Goal: Task Accomplishment & Management: Manage account settings

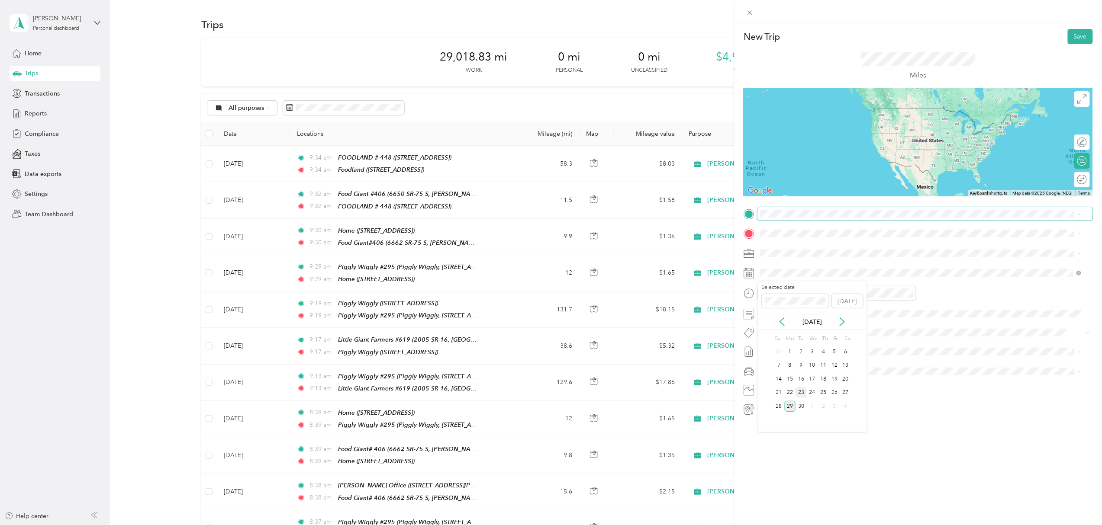
click at [802, 394] on div "23" at bounding box center [800, 393] width 11 height 11
click at [831, 258] on span "137 N Brindlee Mountain Pkwy, 350161317, Arab, AL, USA" at bounding box center [804, 260] width 55 height 7
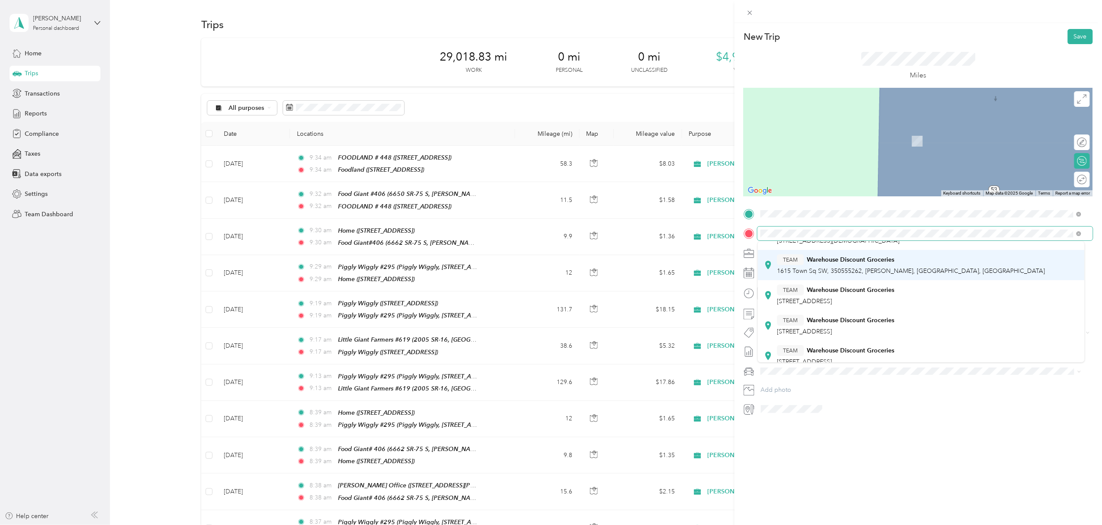
scroll to position [58, 0]
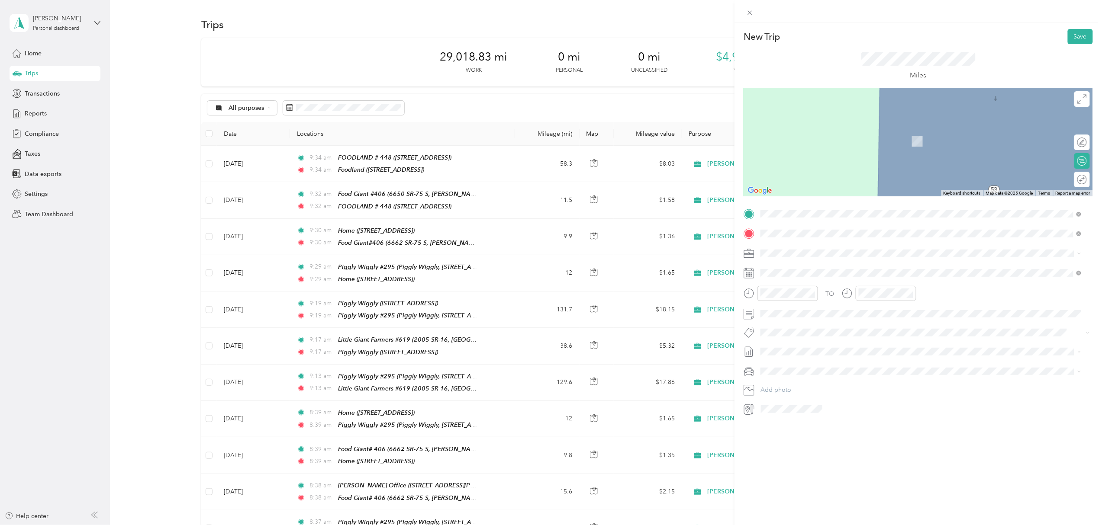
click at [843, 314] on div "TEAM Warehouse Discount Groceries [STREET_ADDRESS]" at bounding box center [921, 308] width 315 height 24
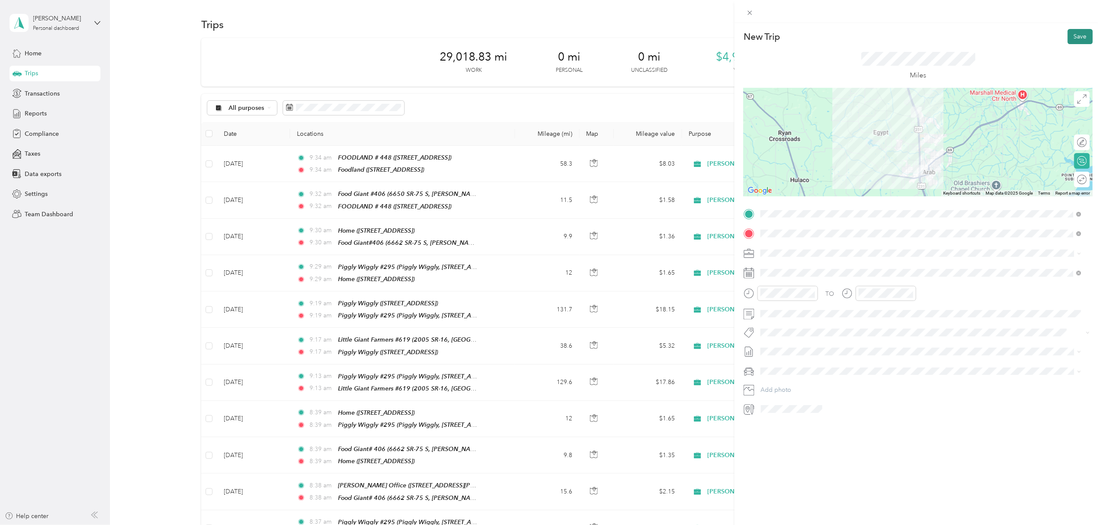
click at [1067, 35] on button "Save" at bounding box center [1079, 36] width 25 height 15
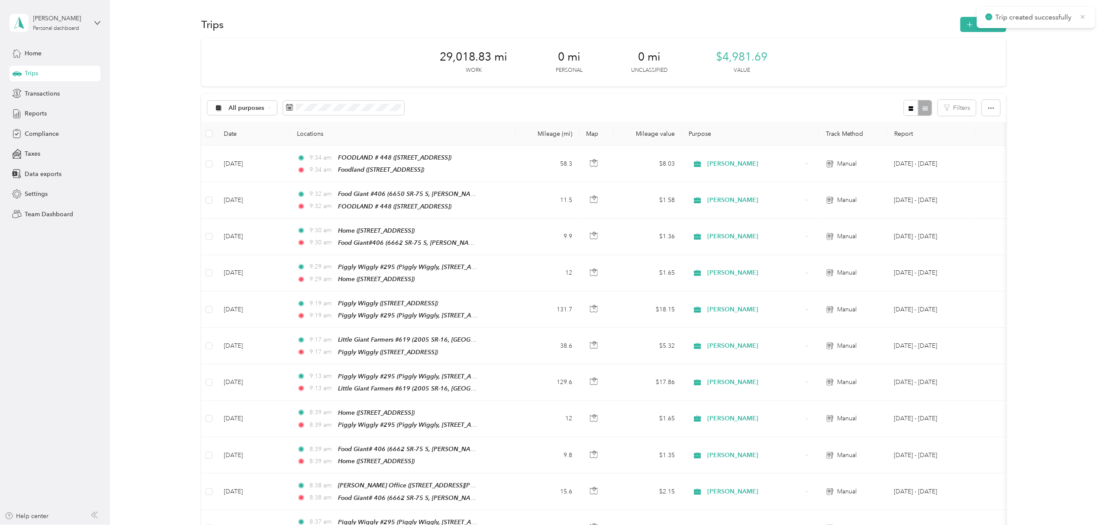
click at [1083, 14] on icon at bounding box center [1082, 17] width 7 height 8
click at [984, 26] on button "New trip" at bounding box center [983, 24] width 46 height 15
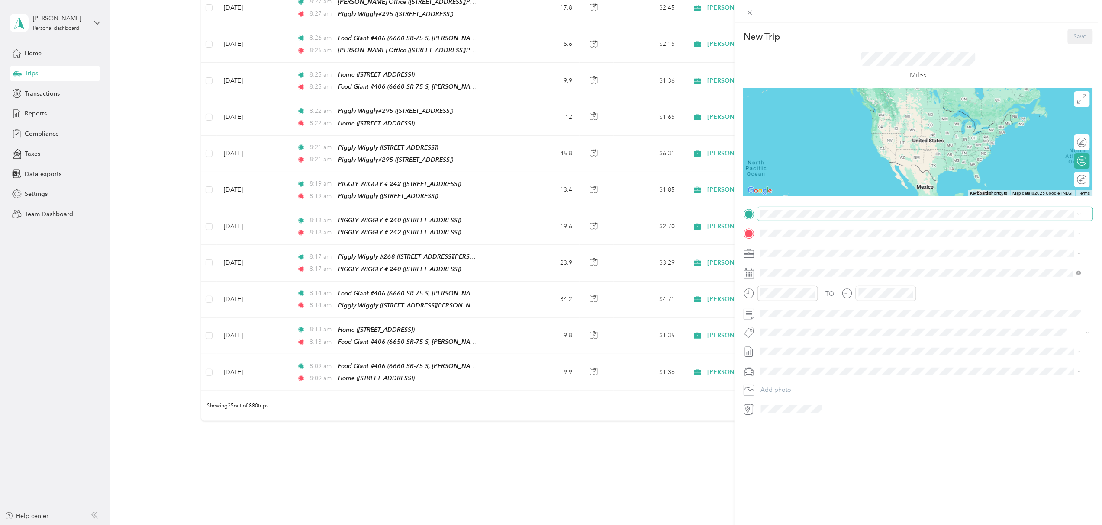
scroll to position [672, 0]
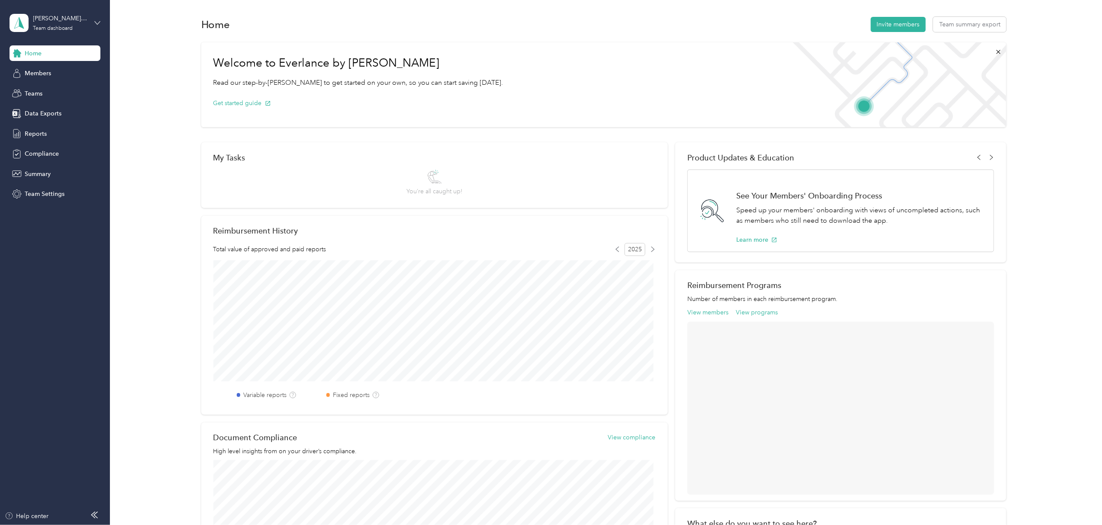
click at [95, 23] on icon at bounding box center [97, 23] width 6 height 6
click at [56, 90] on div "Personal dashboard" at bounding box center [44, 85] width 55 height 9
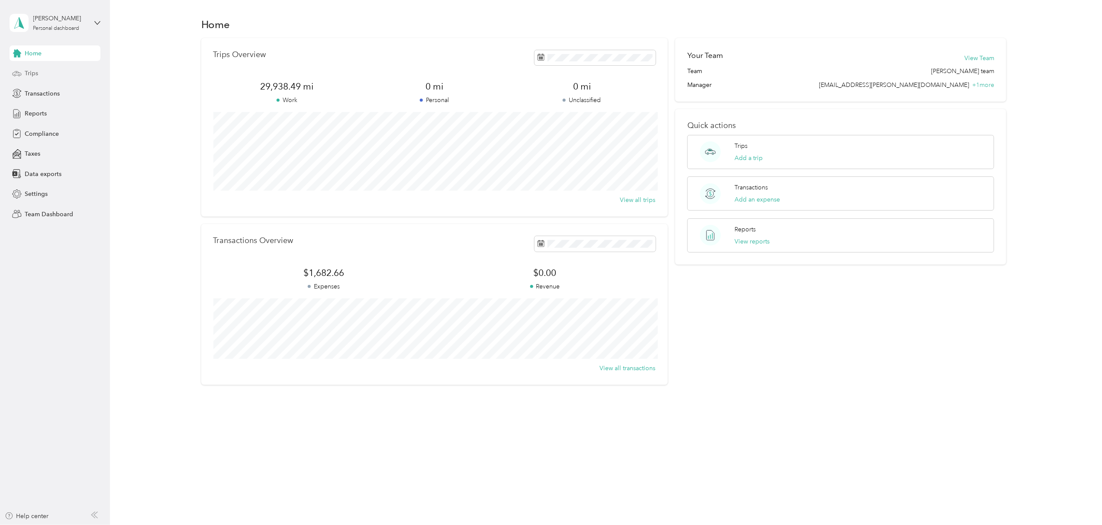
click at [32, 70] on span "Trips" at bounding box center [31, 73] width 13 height 9
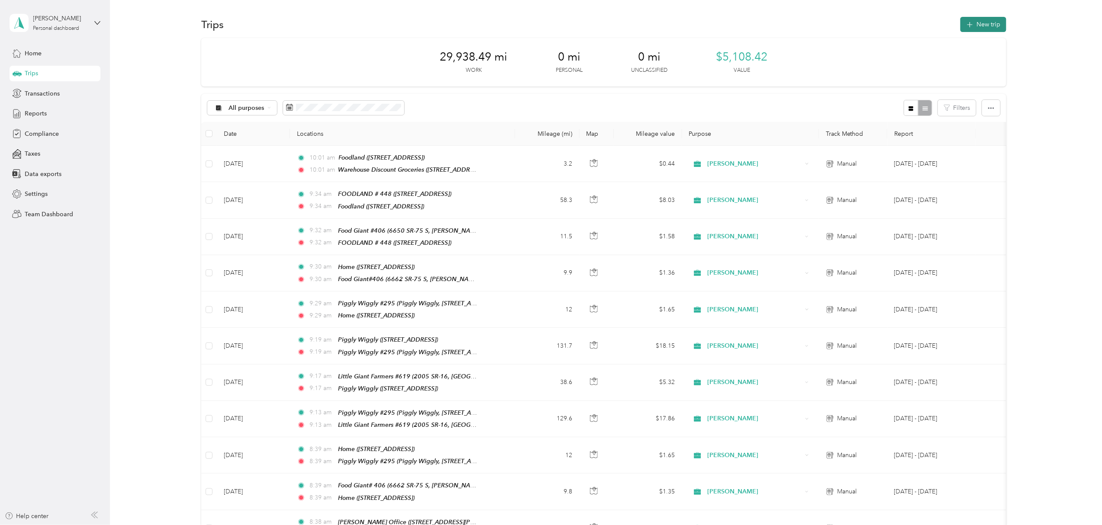
click at [986, 22] on button "New trip" at bounding box center [983, 24] width 46 height 15
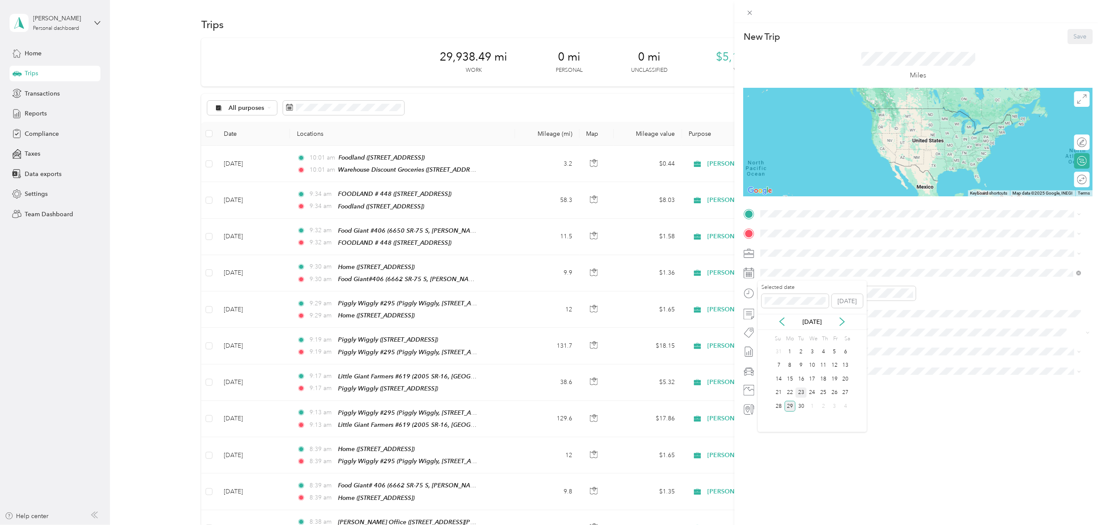
click at [799, 395] on div "23" at bounding box center [800, 393] width 11 height 11
click at [826, 251] on div "TEAM Warehouse Discount Groceries [STREET_ADDRESS]" at bounding box center [835, 250] width 117 height 21
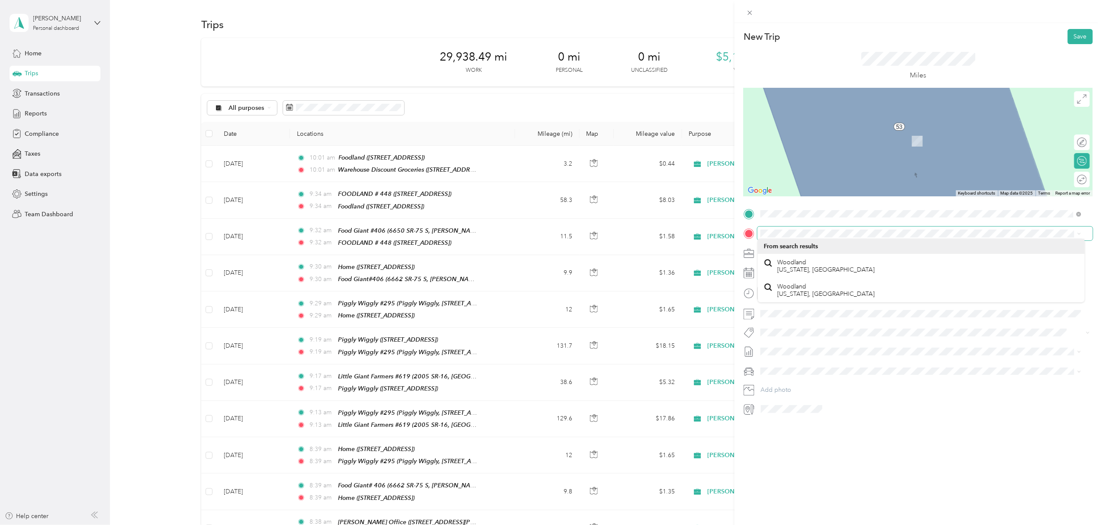
click at [822, 229] on span at bounding box center [924, 234] width 335 height 14
click at [821, 276] on span "[STREET_ADDRESS]" at bounding box center [804, 273] width 55 height 7
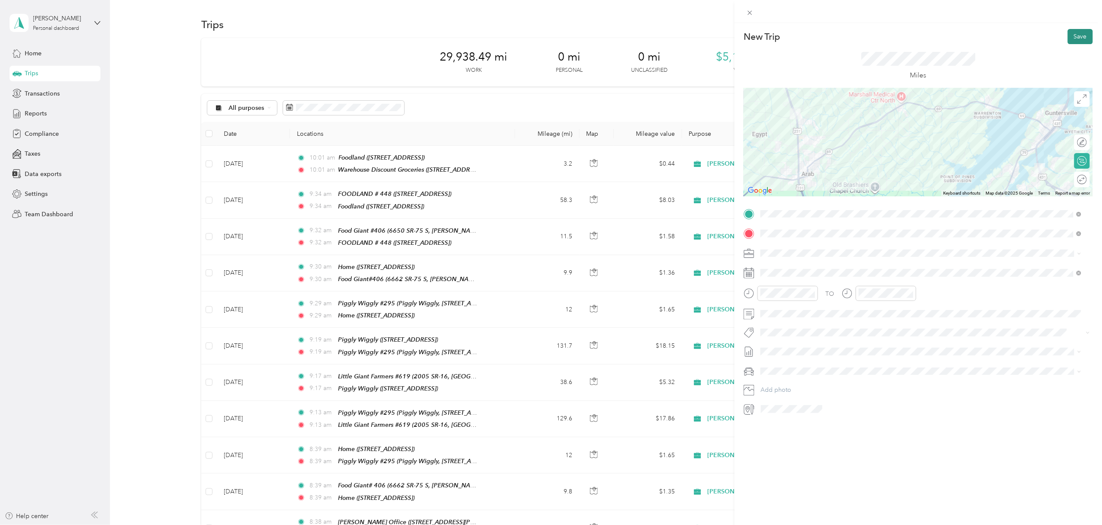
click at [1067, 37] on button "Save" at bounding box center [1079, 36] width 25 height 15
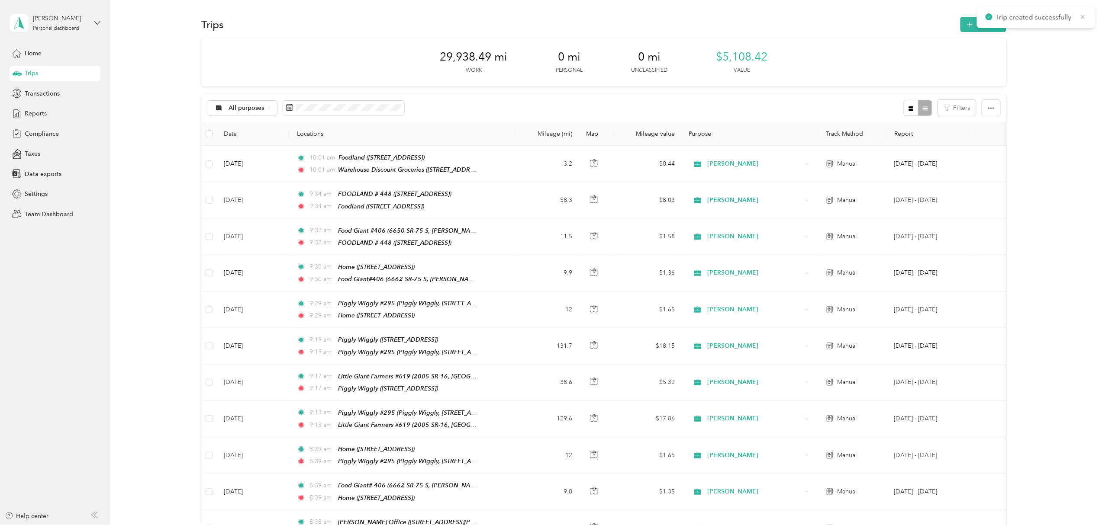
click at [1085, 15] on icon at bounding box center [1082, 17] width 7 height 8
click at [966, 21] on icon "button" at bounding box center [970, 25] width 10 height 10
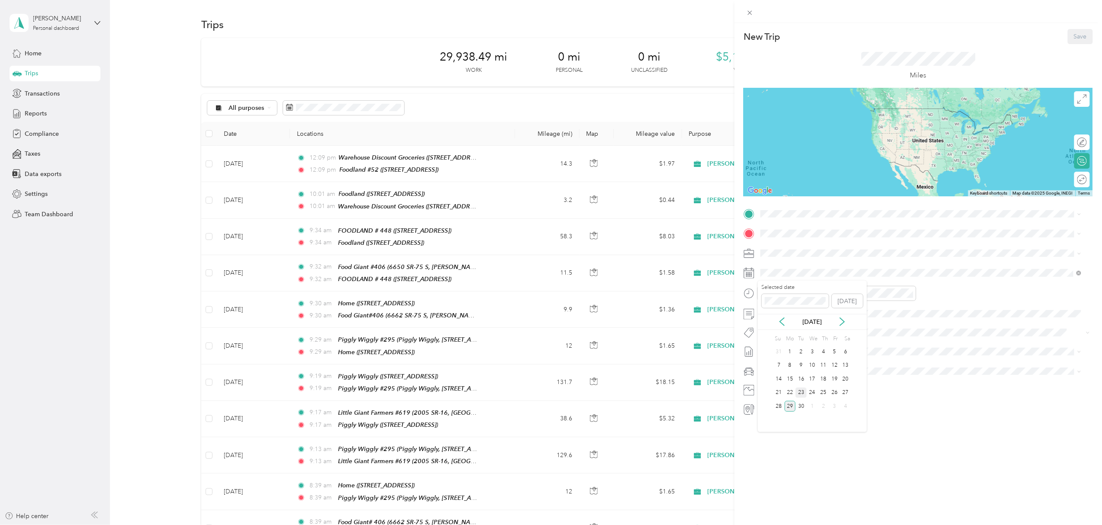
click at [800, 392] on div "23" at bounding box center [800, 393] width 11 height 11
click at [832, 257] on span "[STREET_ADDRESS]" at bounding box center [804, 253] width 55 height 7
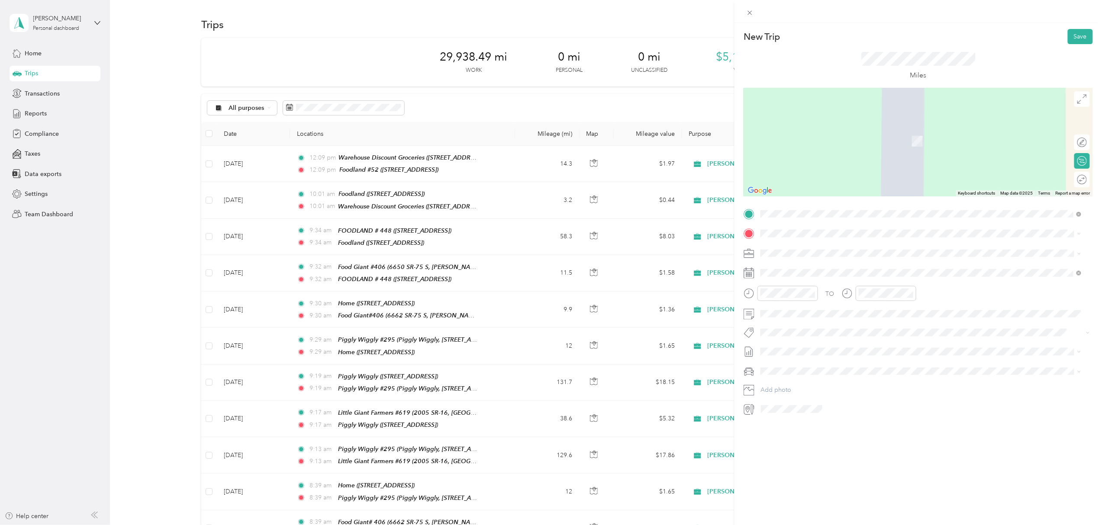
click at [829, 265] on span "[STREET_ADDRESS][US_STATE]" at bounding box center [820, 261] width 87 height 8
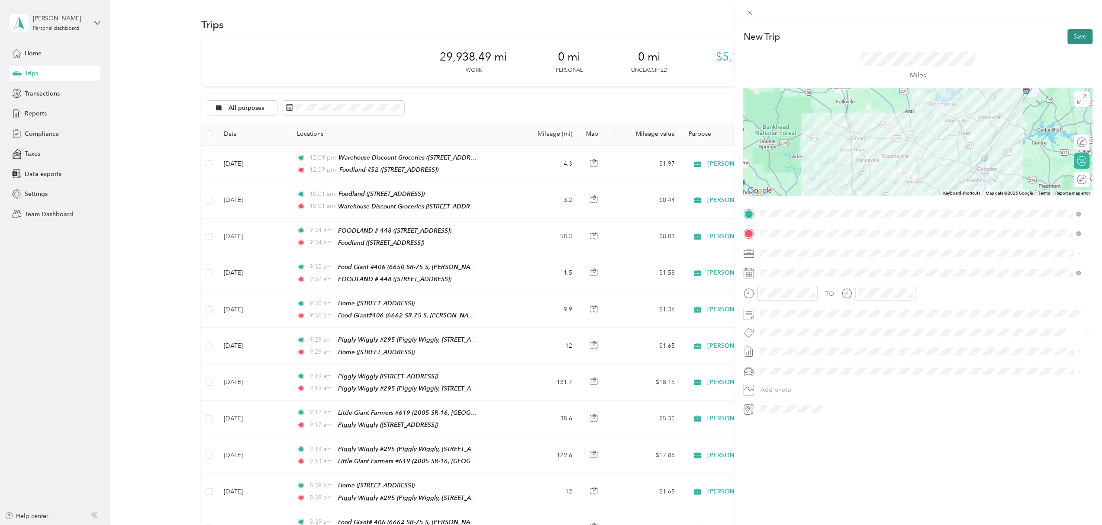
click at [1071, 37] on button "Save" at bounding box center [1079, 36] width 25 height 15
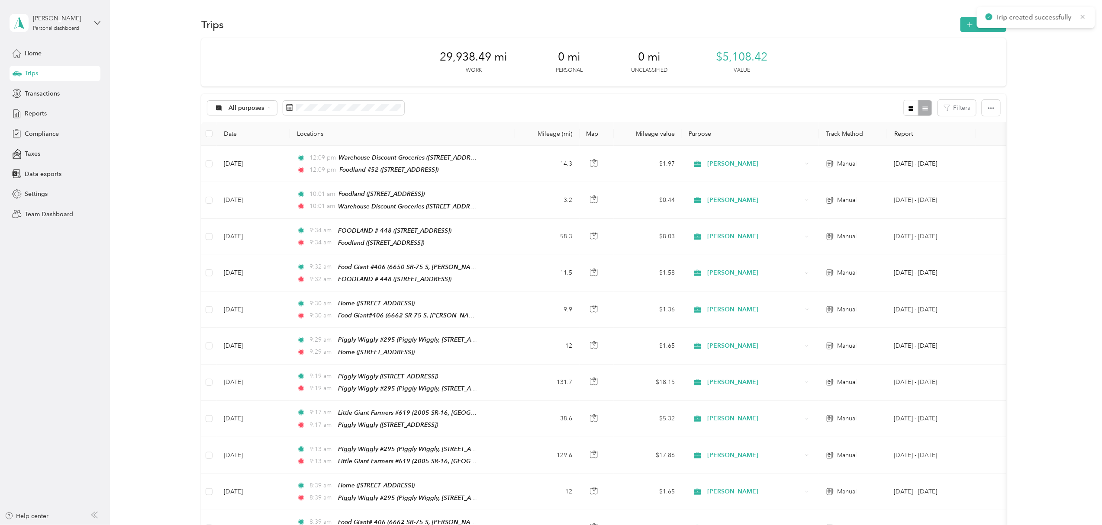
click at [1082, 16] on icon at bounding box center [1083, 17] width 4 height 4
click at [986, 22] on button "New trip" at bounding box center [983, 24] width 46 height 15
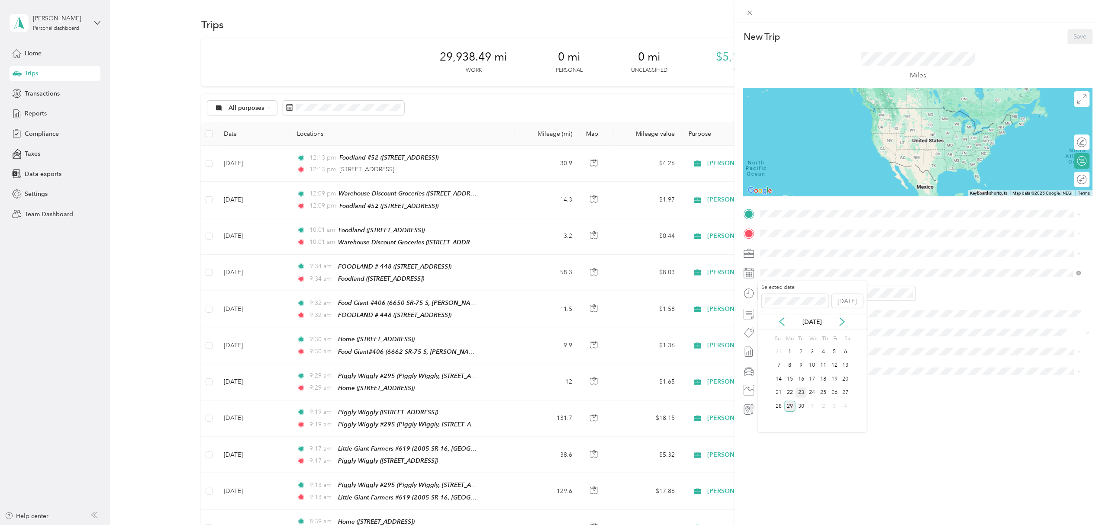
click at [803, 395] on div "23" at bounding box center [800, 393] width 11 height 11
click at [781, 209] on span at bounding box center [924, 214] width 335 height 14
click at [783, 208] on span at bounding box center [924, 214] width 335 height 14
click at [826, 244] on span "[STREET_ADDRESS][US_STATE]" at bounding box center [820, 241] width 87 height 8
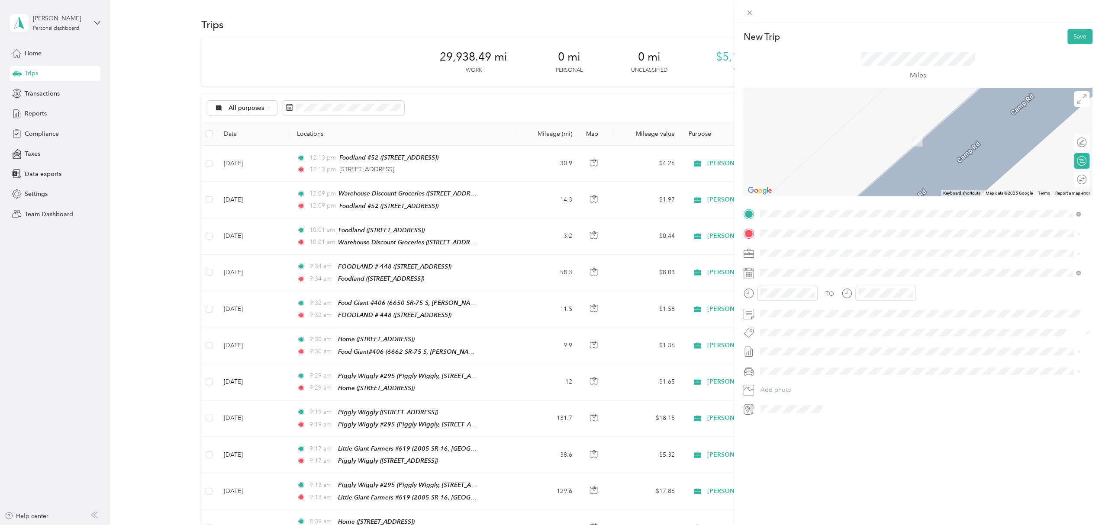
click at [805, 304] on div "Home [STREET_ADDRESS]" at bounding box center [804, 296] width 55 height 18
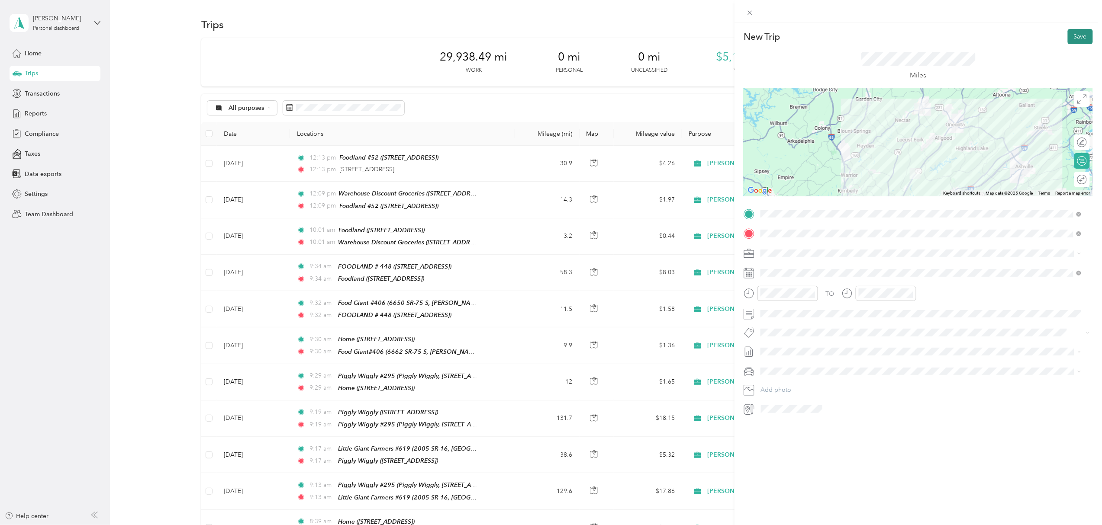
click at [1069, 35] on button "Save" at bounding box center [1079, 36] width 25 height 15
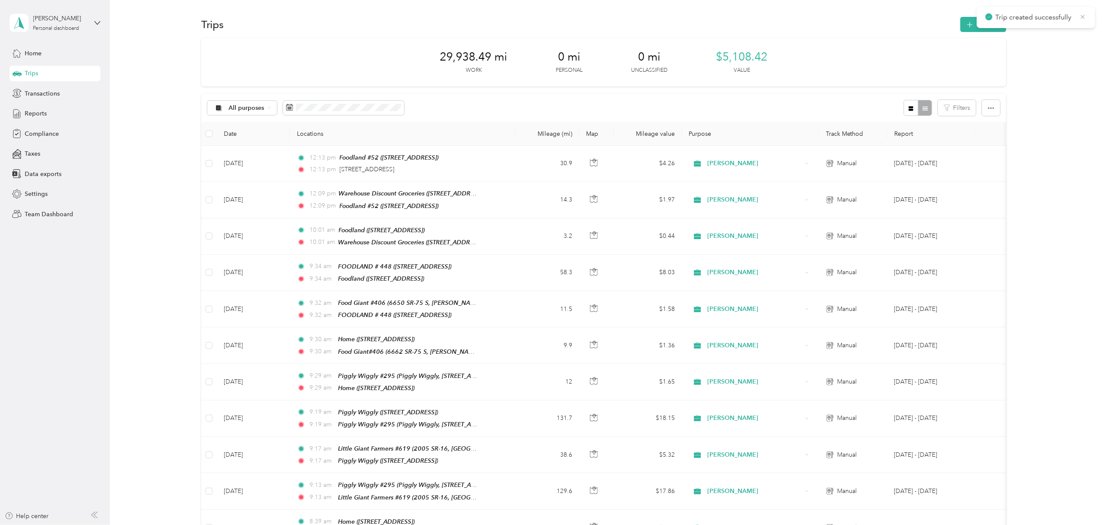
click at [1080, 15] on icon at bounding box center [1082, 17] width 7 height 8
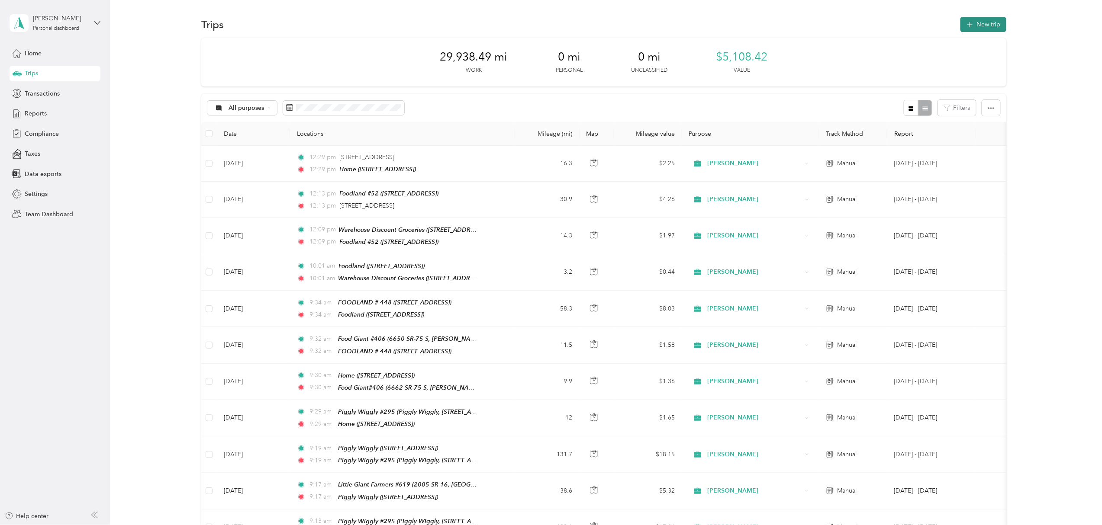
click at [982, 18] on button "New trip" at bounding box center [983, 24] width 46 height 15
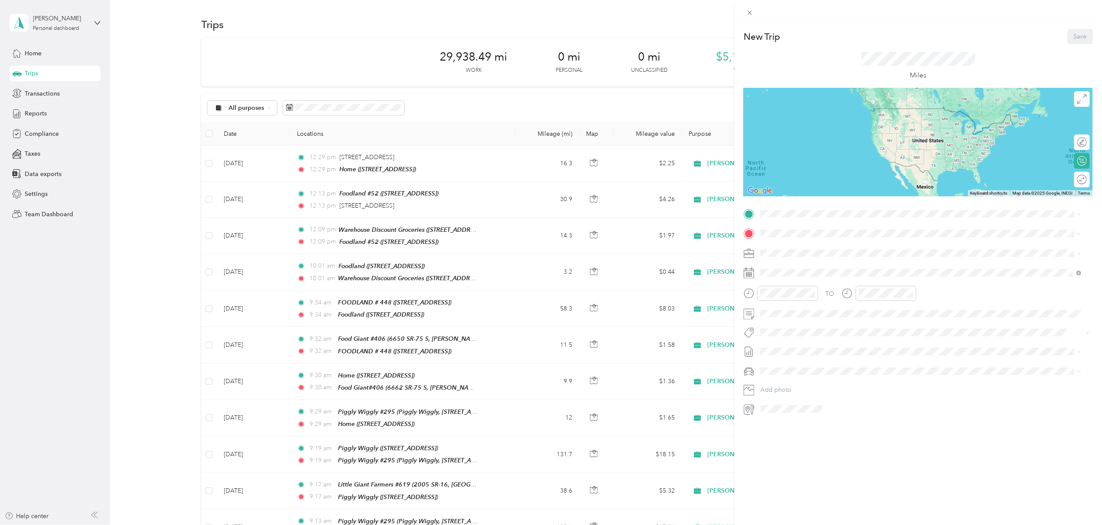
click at [814, 284] on span "[STREET_ADDRESS]" at bounding box center [804, 280] width 55 height 7
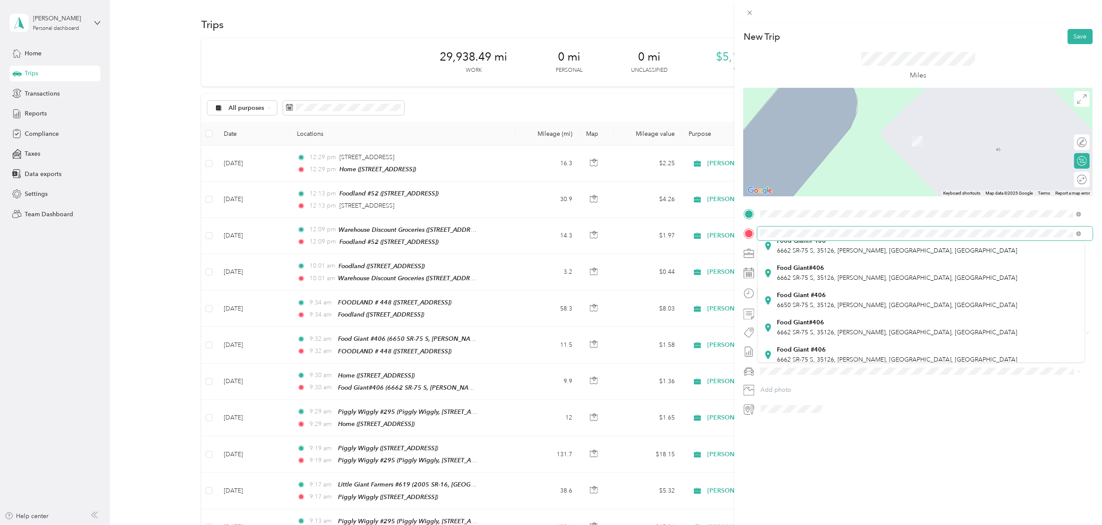
scroll to position [173, 0]
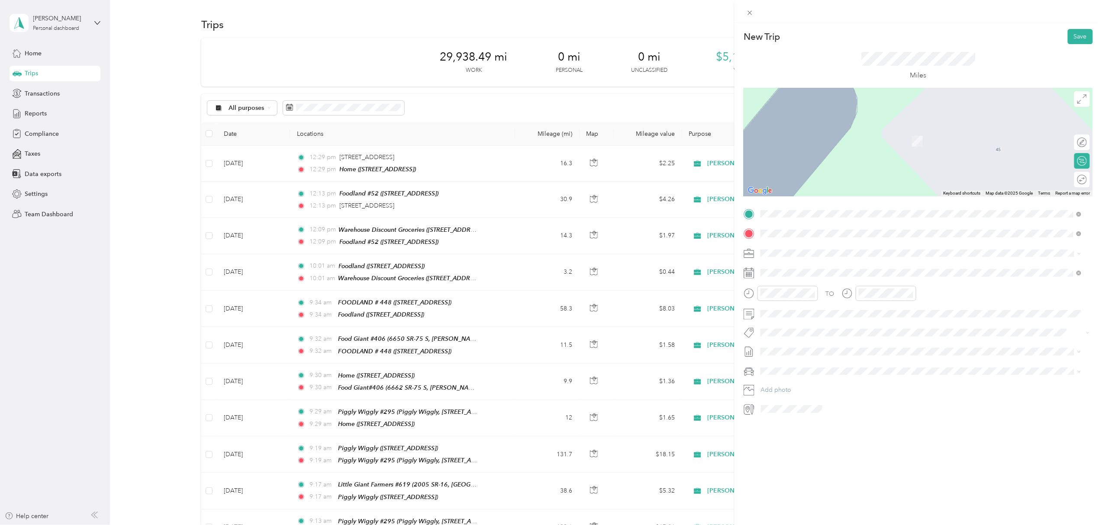
click at [836, 292] on span "6650 SR-75 S, 35126, [PERSON_NAME], [GEOGRAPHIC_DATA], [GEOGRAPHIC_DATA]" at bounding box center [897, 295] width 240 height 7
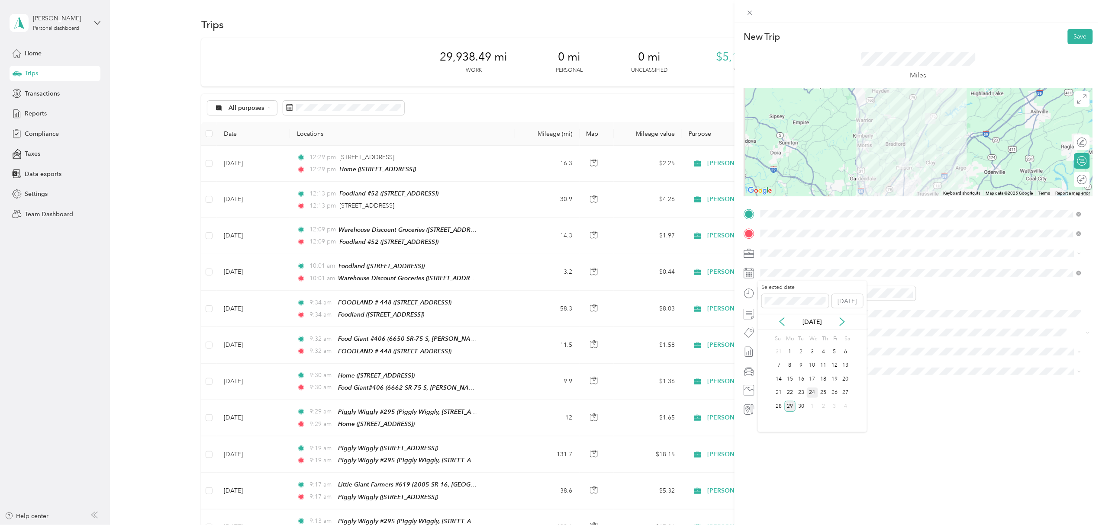
click at [814, 392] on div "24" at bounding box center [811, 393] width 11 height 11
click at [1070, 35] on button "Save" at bounding box center [1079, 36] width 25 height 15
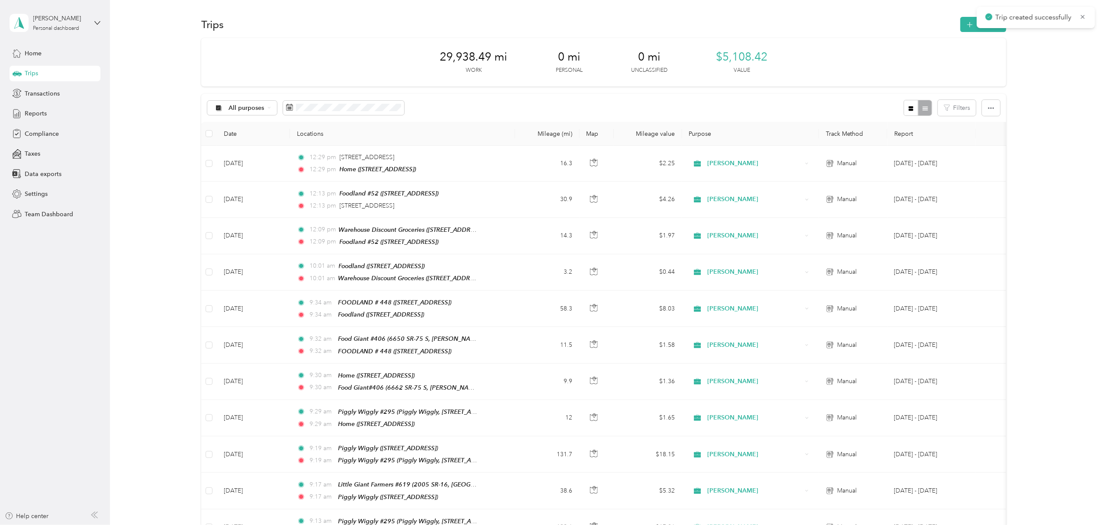
click at [1086, 11] on div "Trip created successfully" at bounding box center [1036, 17] width 118 height 21
click at [1082, 16] on icon at bounding box center [1082, 17] width 7 height 8
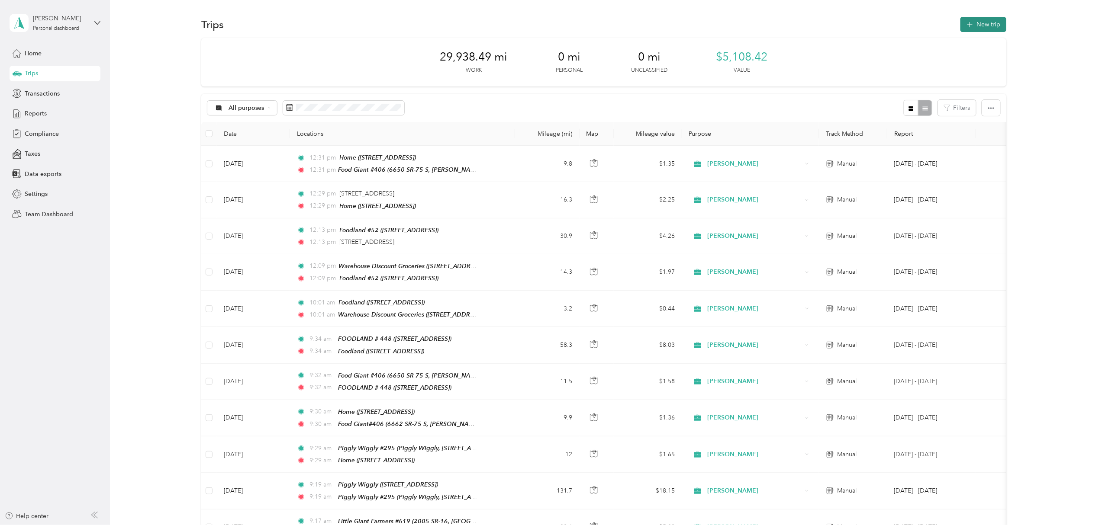
click at [982, 19] on button "New trip" at bounding box center [983, 24] width 46 height 15
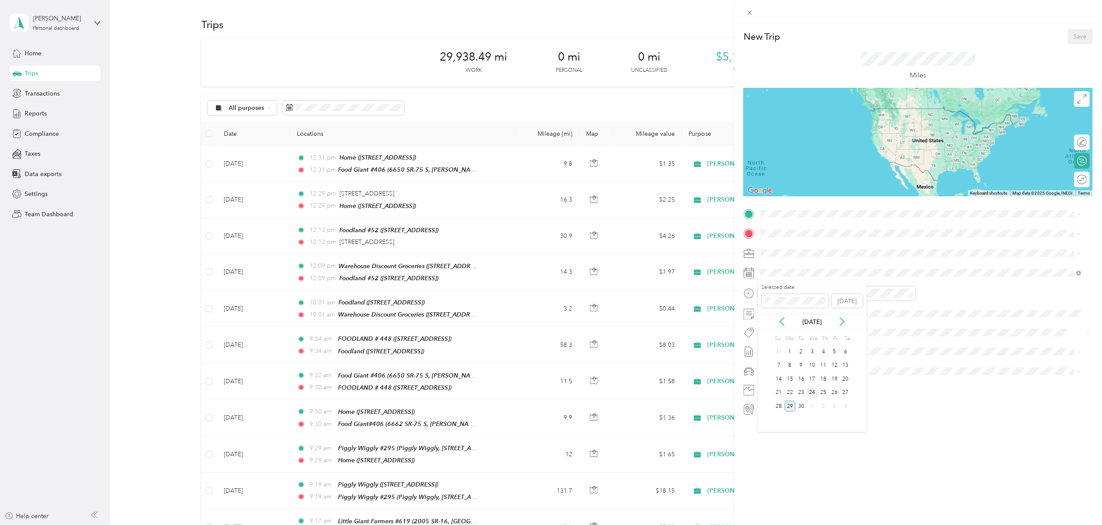
click at [811, 392] on div "24" at bounding box center [811, 393] width 11 height 11
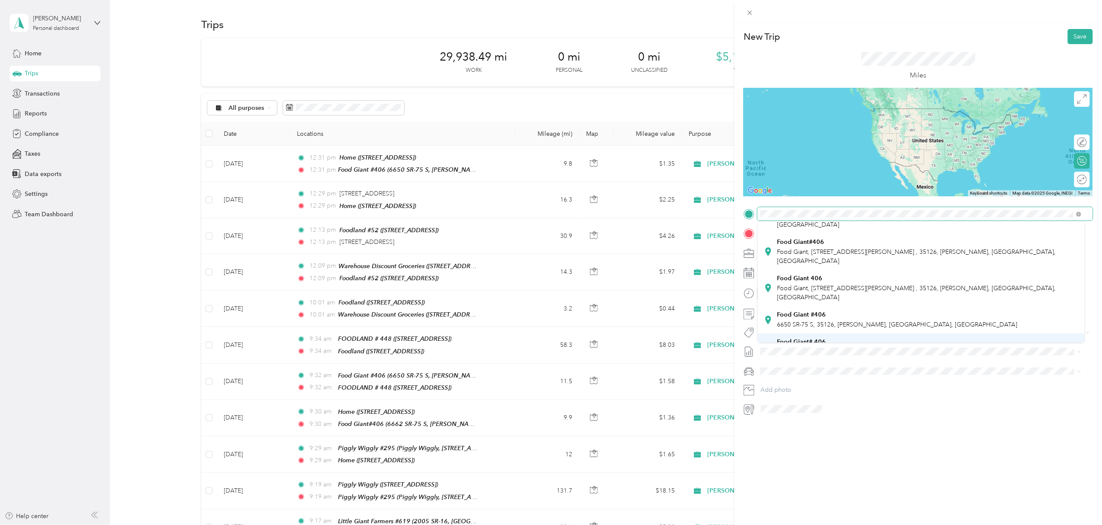
scroll to position [115, 0]
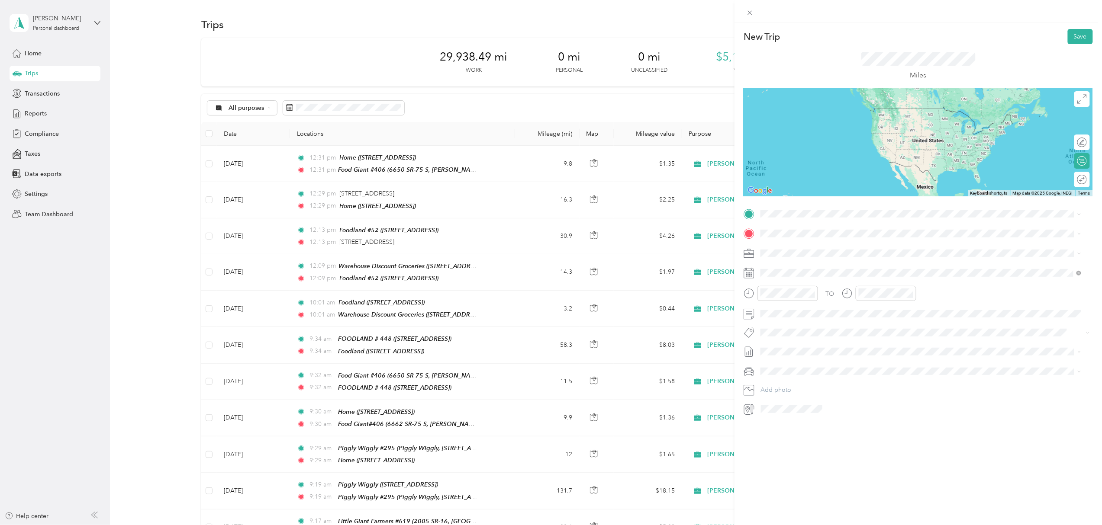
click at [826, 284] on ol "From your Favorite places Food Giant #406 Food Giant, 6662 SR-[GEOGRAPHIC_DATA]…" at bounding box center [921, 279] width 327 height 121
click at [836, 301] on span "6662 SR-75 S, 35126, [PERSON_NAME], [GEOGRAPHIC_DATA], [GEOGRAPHIC_DATA]" at bounding box center [897, 304] width 240 height 7
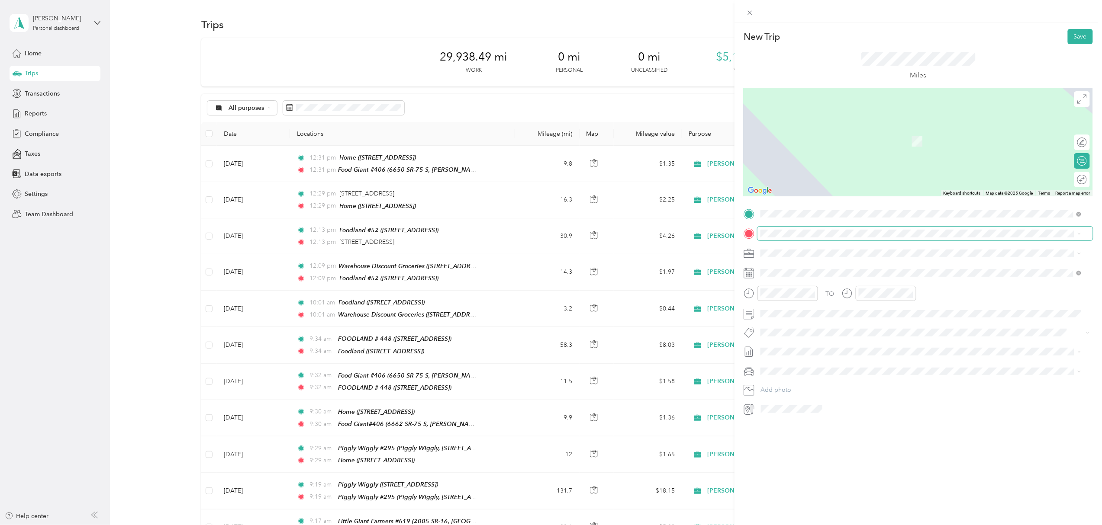
click at [784, 238] on span at bounding box center [924, 234] width 335 height 14
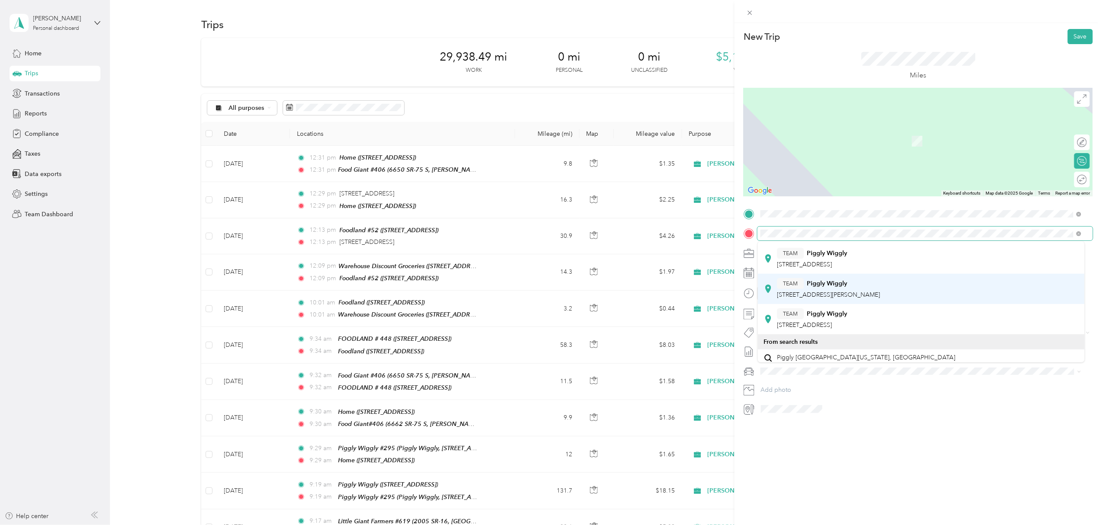
scroll to position [148, 0]
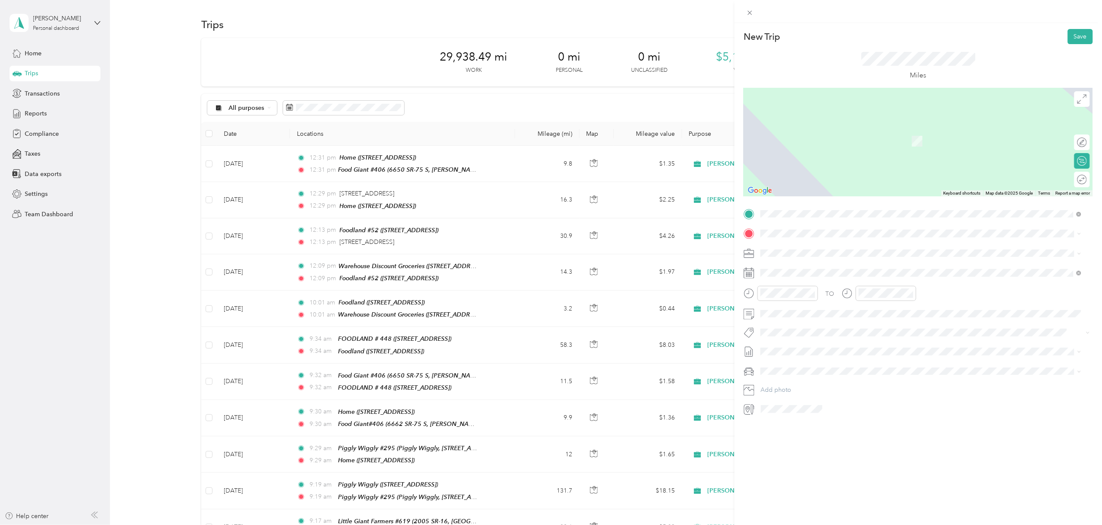
click at [832, 314] on span "[STREET_ADDRESS]" at bounding box center [804, 317] width 55 height 7
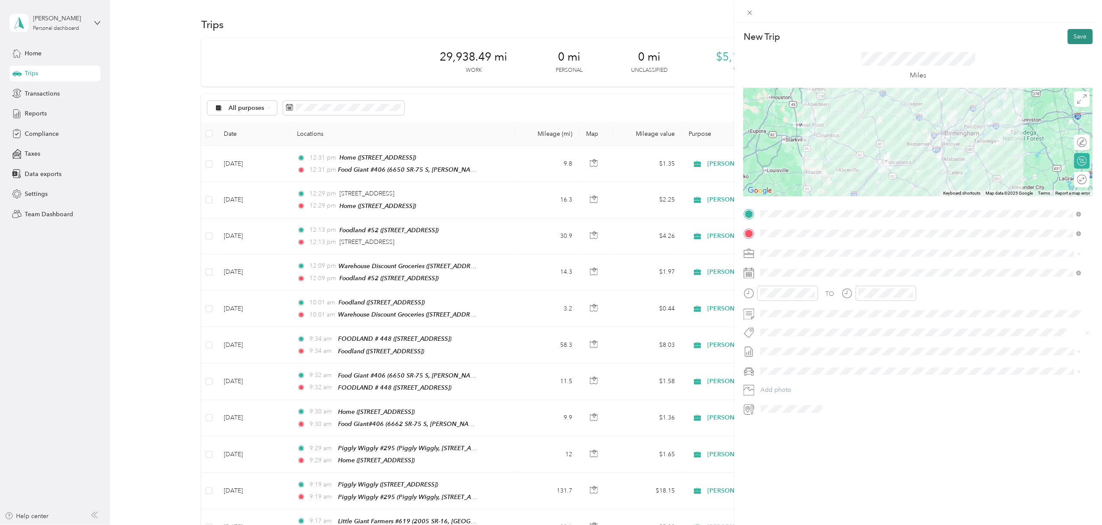
click at [1070, 37] on button "Save" at bounding box center [1079, 36] width 25 height 15
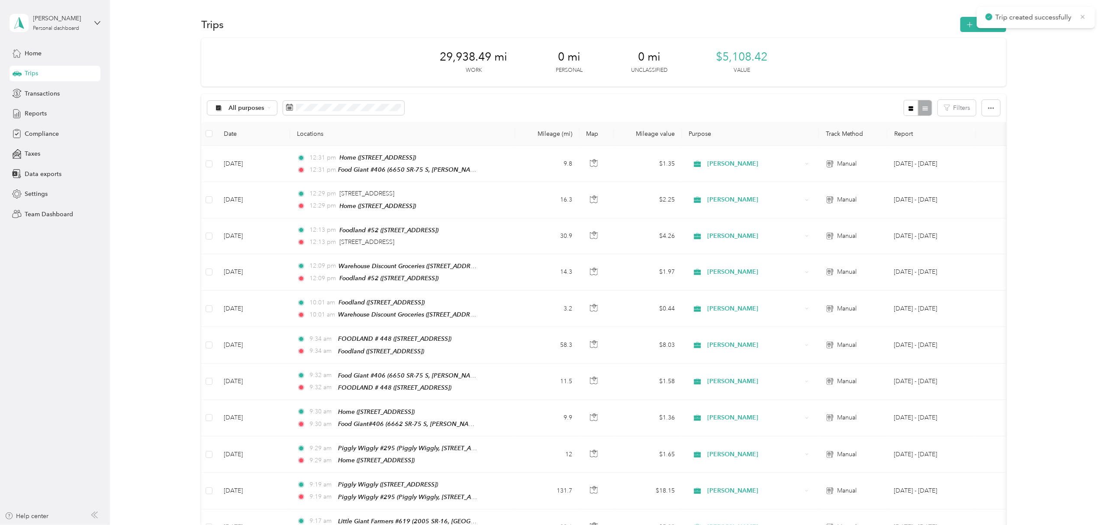
click at [1082, 14] on icon at bounding box center [1082, 17] width 7 height 8
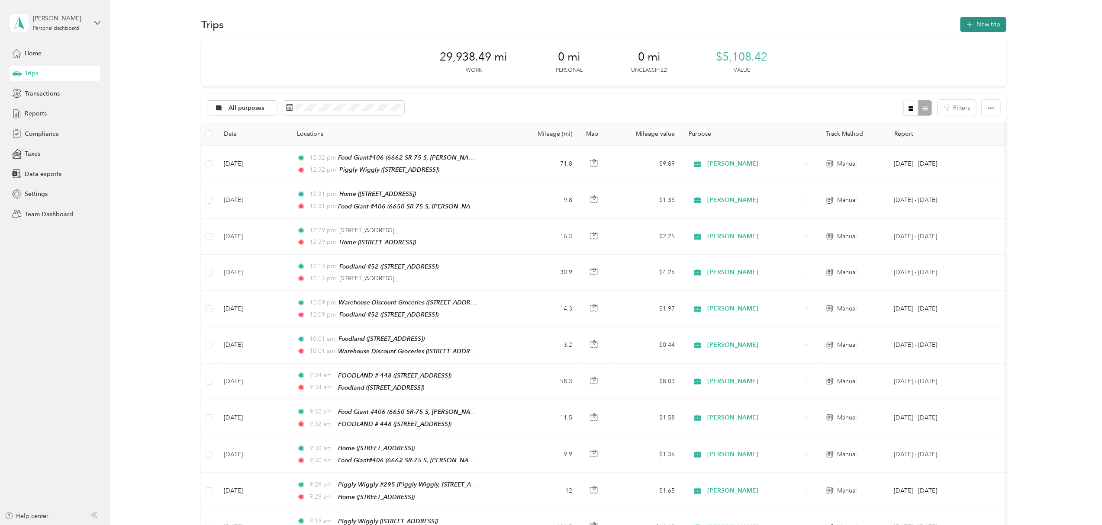
click at [980, 23] on button "New trip" at bounding box center [983, 24] width 46 height 15
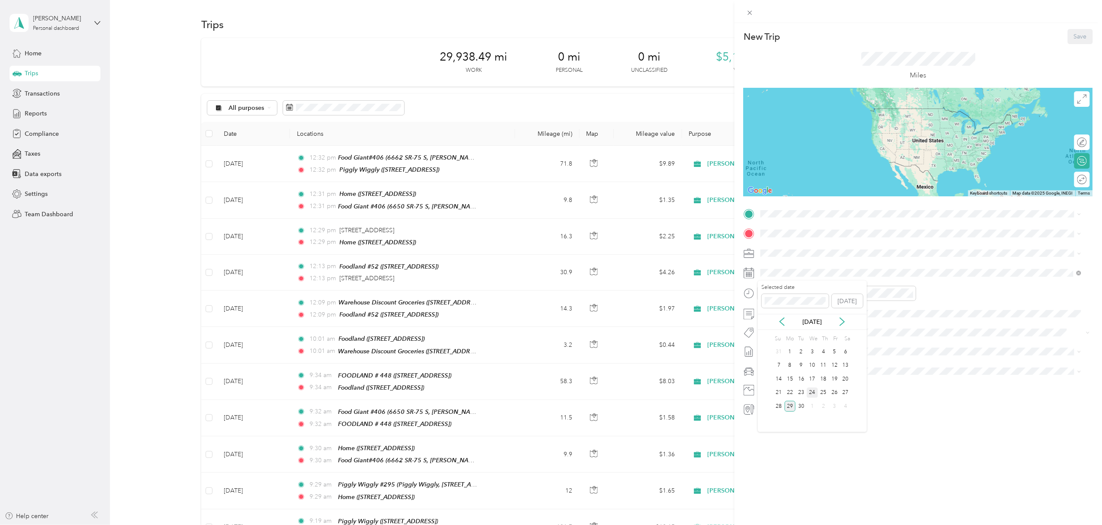
click at [814, 393] on div "24" at bounding box center [811, 393] width 11 height 11
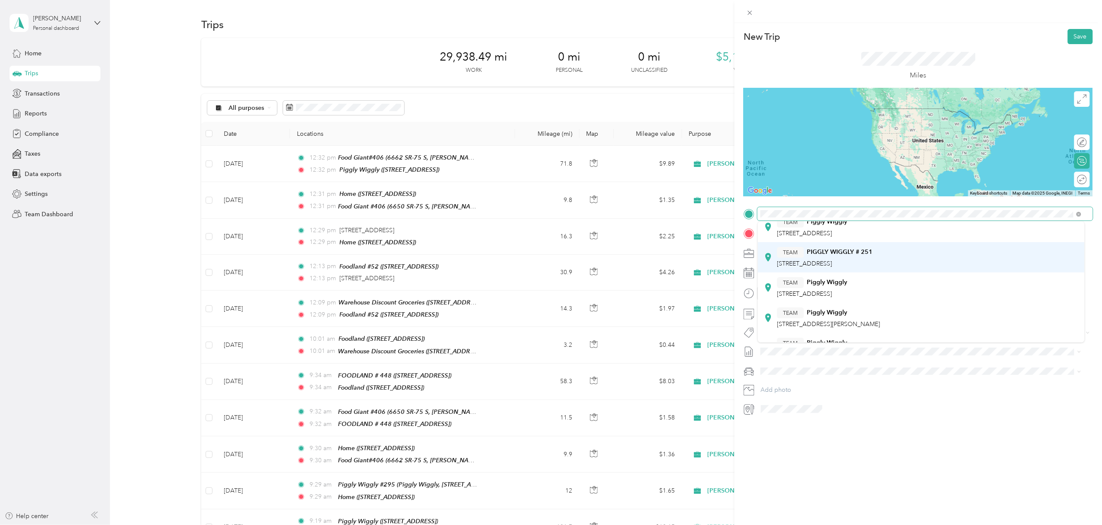
scroll to position [115, 0]
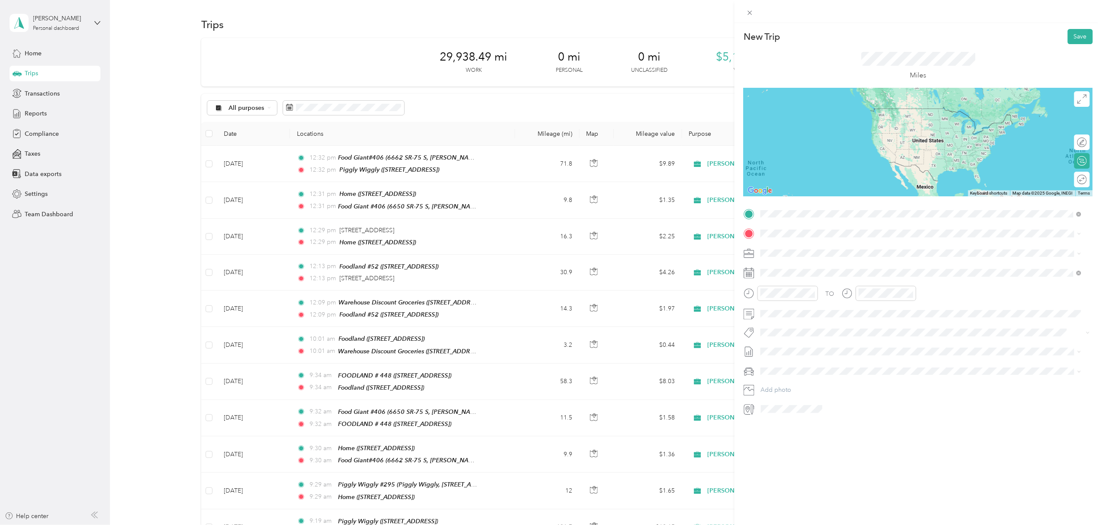
click at [840, 319] on div "TEAM Piggly Wiggly [STREET_ADDRESS]" at bounding box center [812, 321] width 70 height 21
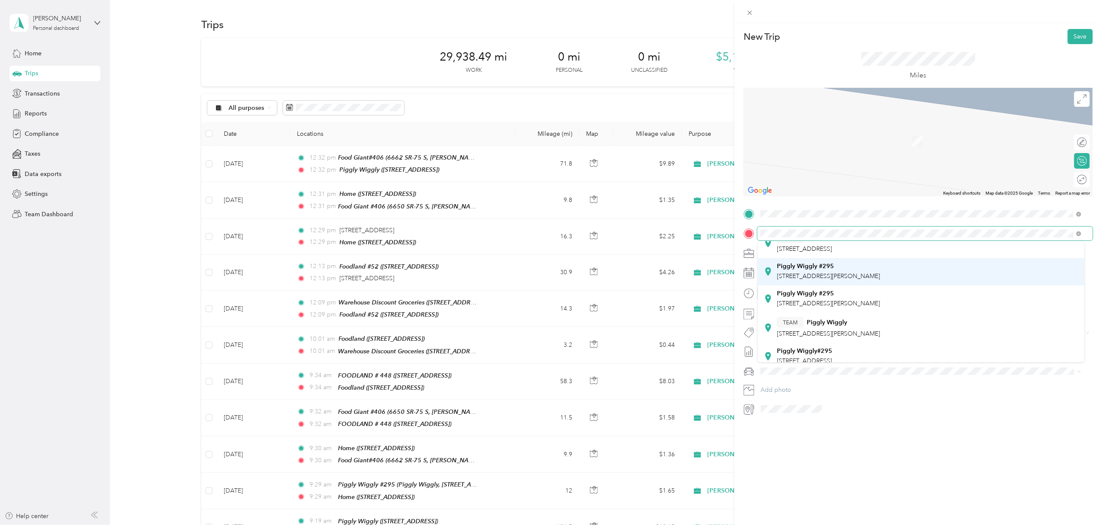
scroll to position [58, 0]
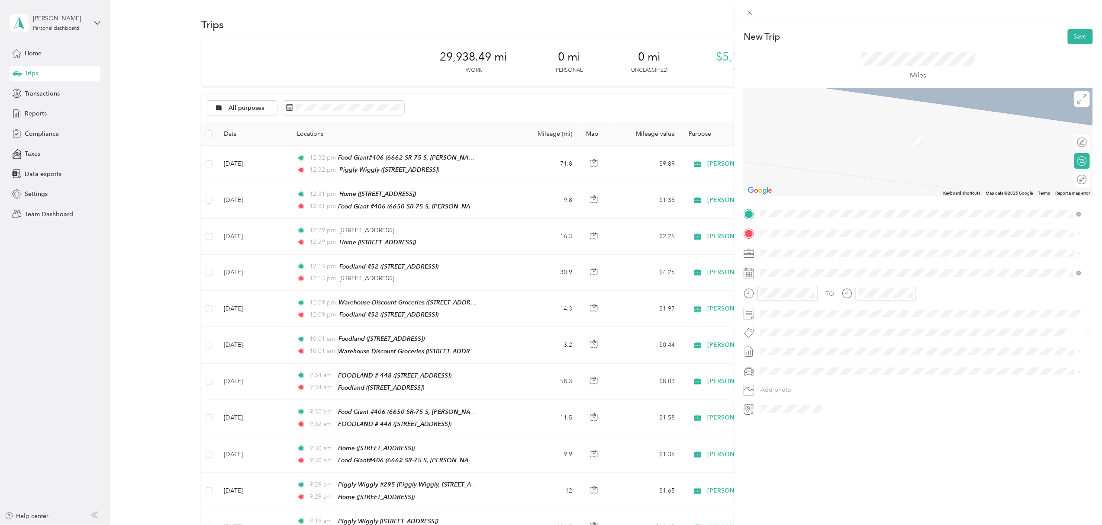
click at [861, 275] on div "TEAM Piggly Wiggly [STREET_ADDRESS][PERSON_NAME]" at bounding box center [828, 269] width 103 height 21
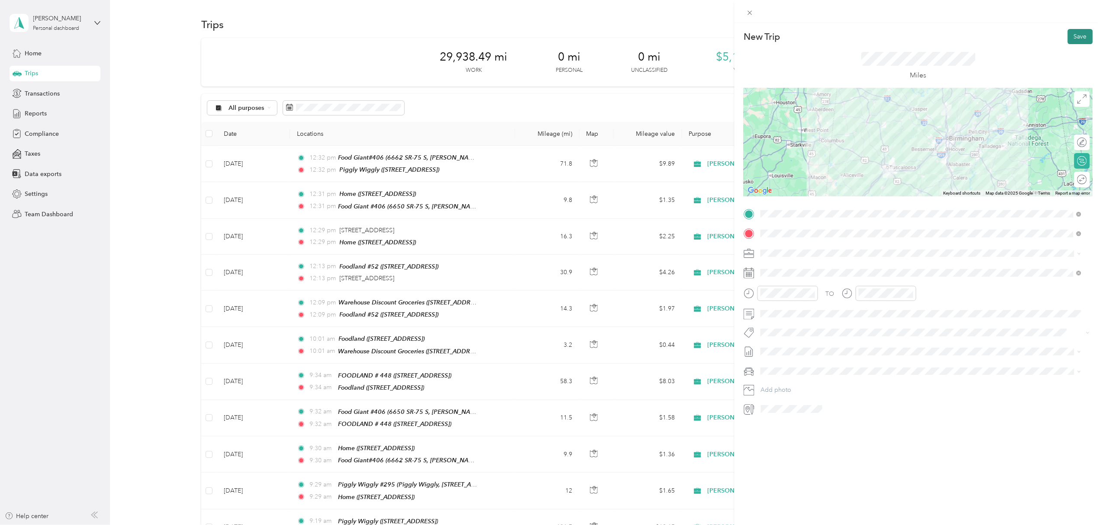
click at [1070, 35] on button "Save" at bounding box center [1079, 36] width 25 height 15
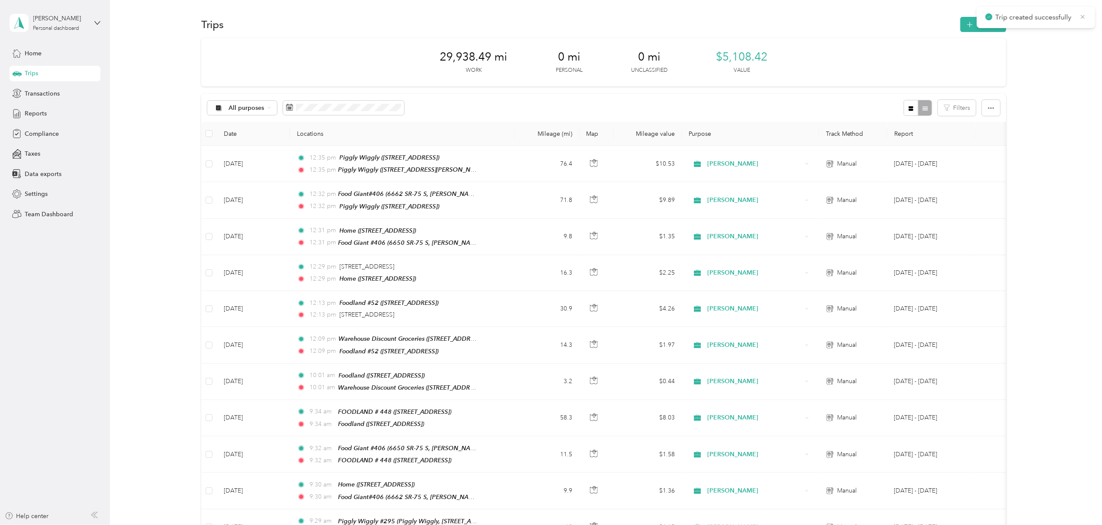
click at [1082, 16] on icon at bounding box center [1082, 17] width 7 height 8
click at [977, 23] on button "New trip" at bounding box center [983, 24] width 46 height 15
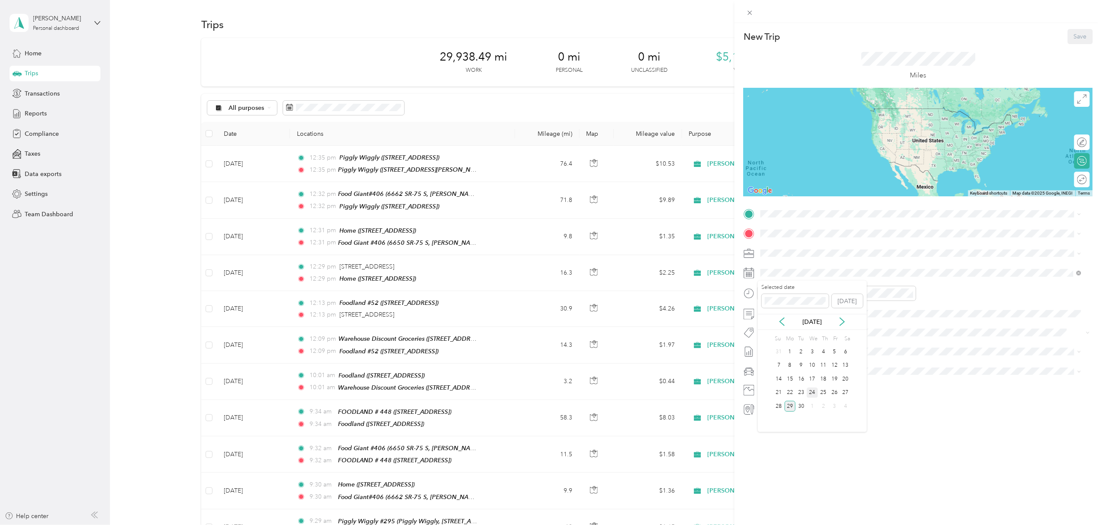
click at [810, 392] on div "24" at bounding box center [811, 393] width 11 height 11
click at [789, 208] on span at bounding box center [924, 214] width 335 height 14
click at [822, 256] on div "TEAM Piggly Wiggly [STREET_ADDRESS][PERSON_NAME]" at bounding box center [828, 251] width 103 height 21
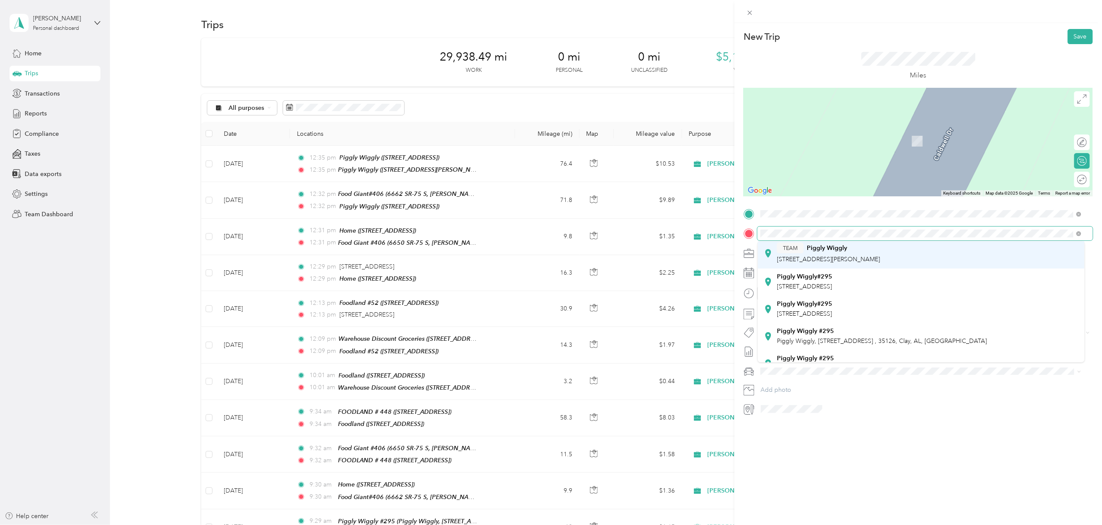
scroll to position [115, 0]
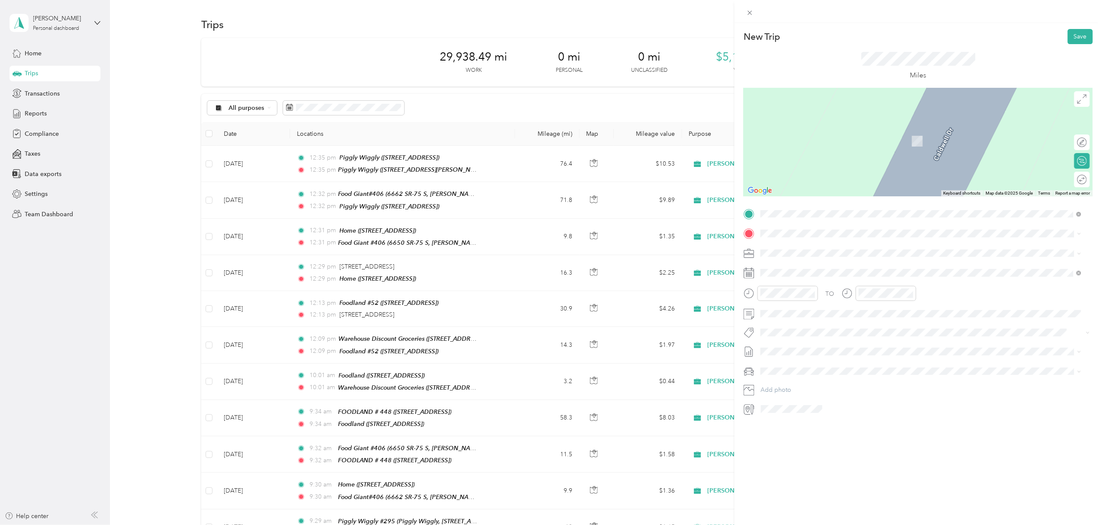
click at [851, 331] on div "Piggly Wiggly #295 Piggly Wiggly, [STREET_ADDRESS]" at bounding box center [921, 325] width 315 height 21
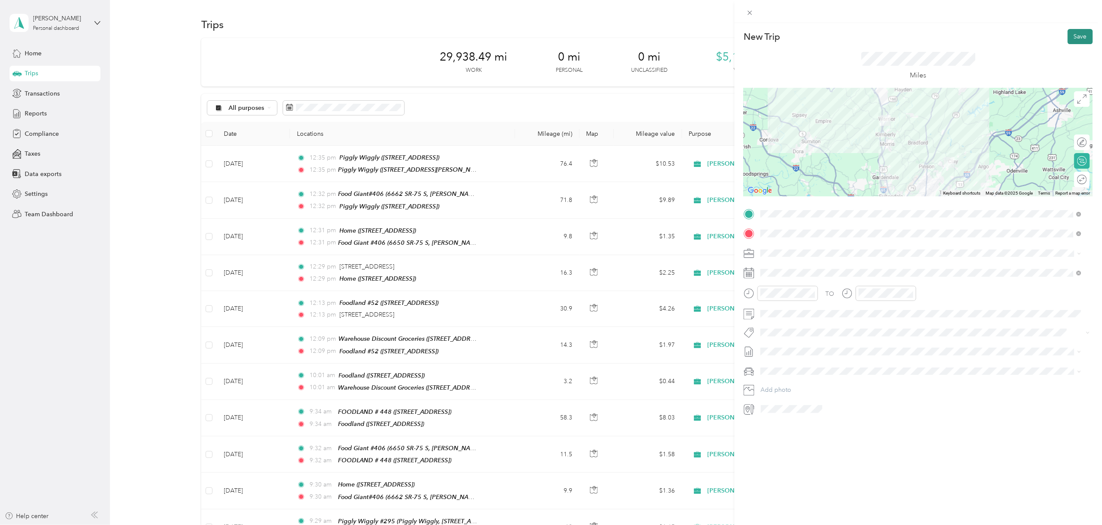
click at [1072, 37] on button "Save" at bounding box center [1079, 36] width 25 height 15
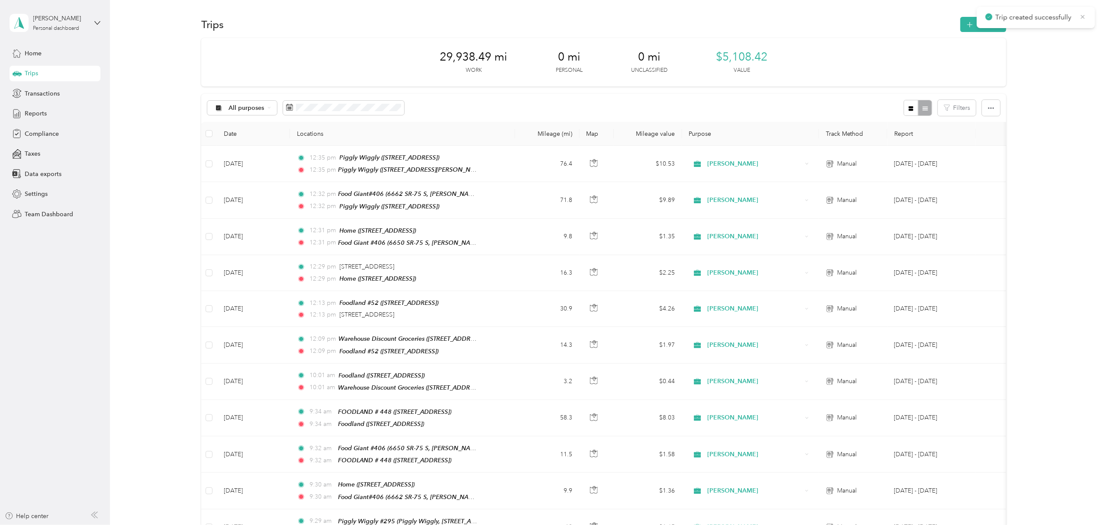
click at [1084, 16] on icon at bounding box center [1083, 17] width 4 height 4
click at [980, 22] on button "New trip" at bounding box center [983, 24] width 46 height 15
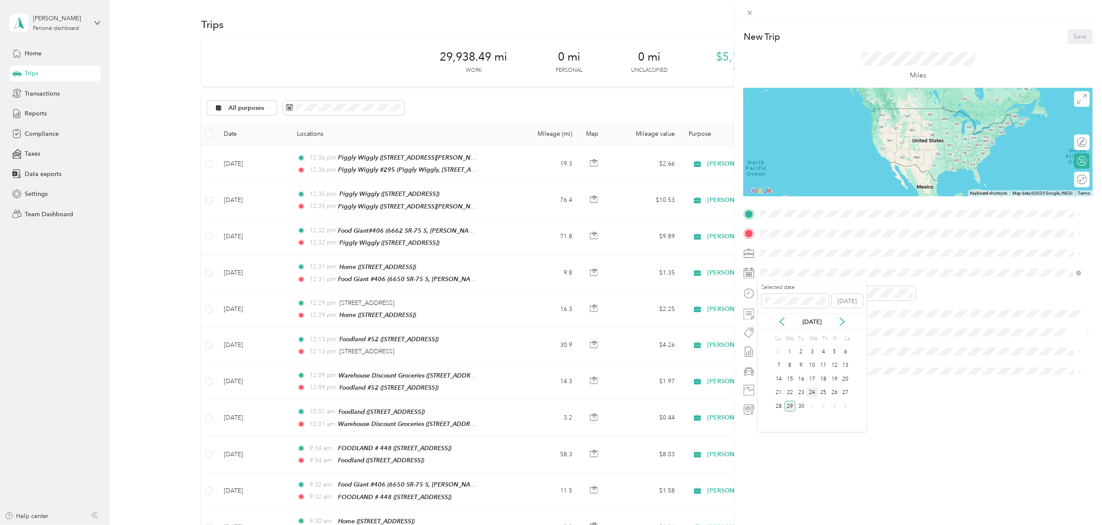
click at [810, 395] on div "24" at bounding box center [811, 393] width 11 height 11
click at [851, 285] on div "Piggly Wiggly#295 [STREET_ADDRESS]" at bounding box center [921, 280] width 315 height 21
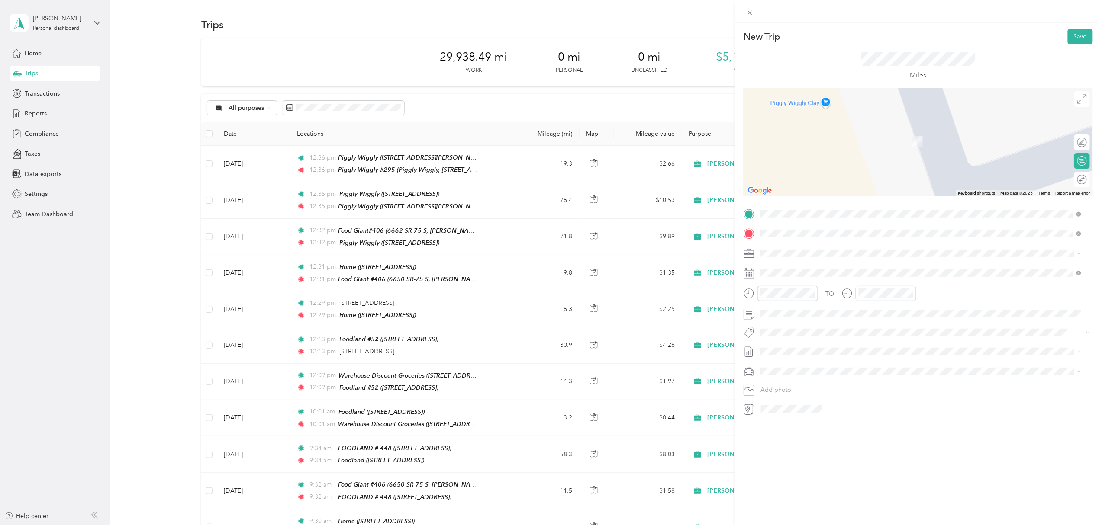
click at [812, 302] on span "[STREET_ADDRESS]" at bounding box center [804, 304] width 55 height 7
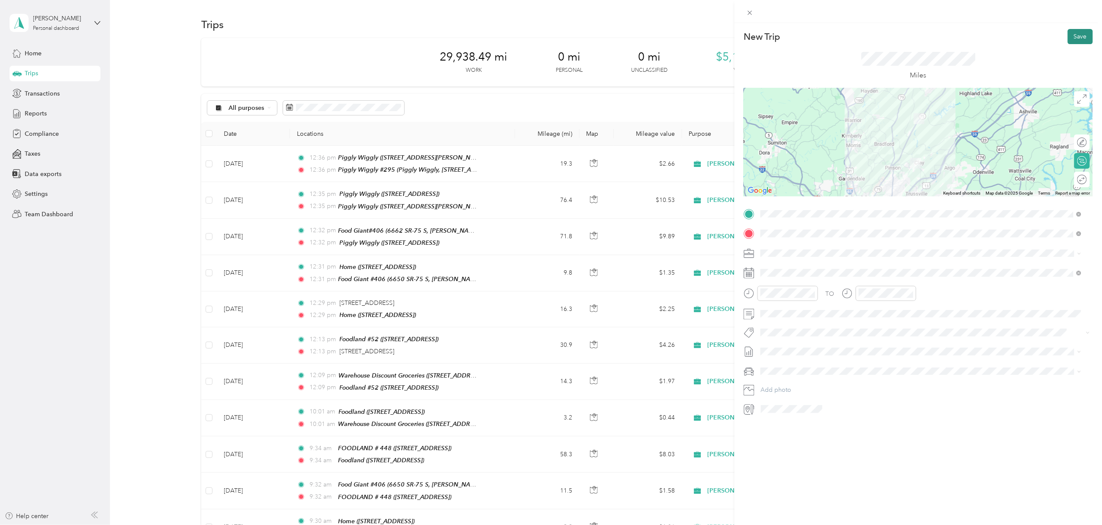
click at [1070, 36] on button "Save" at bounding box center [1079, 36] width 25 height 15
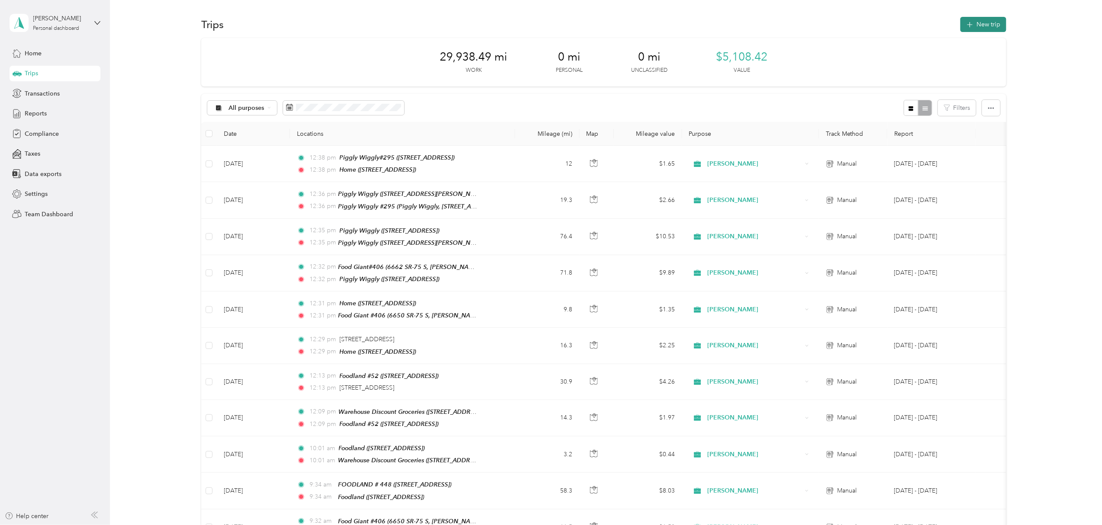
click at [985, 21] on button "New trip" at bounding box center [983, 24] width 46 height 15
